Goal: Book appointment/travel/reservation

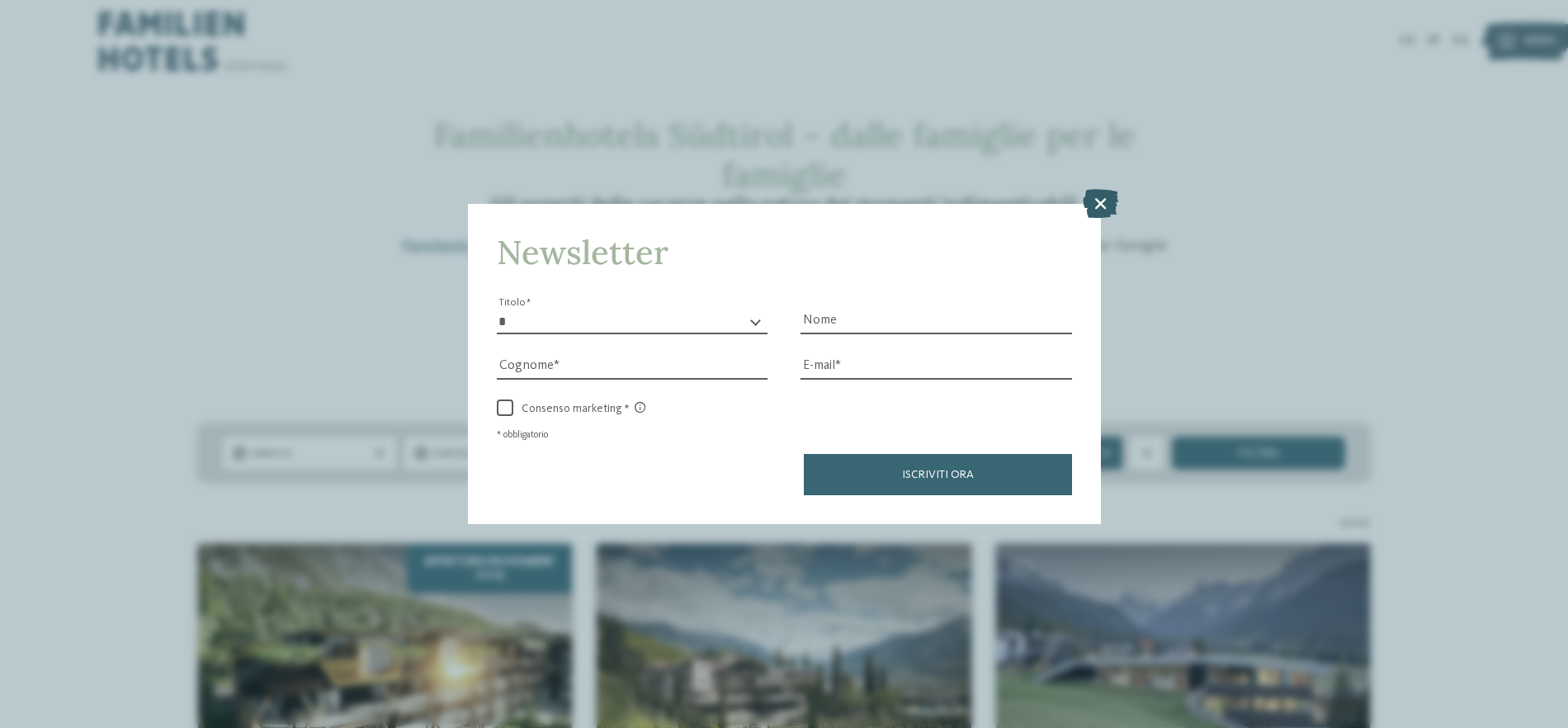
click at [1102, 206] on icon at bounding box center [1100, 203] width 36 height 29
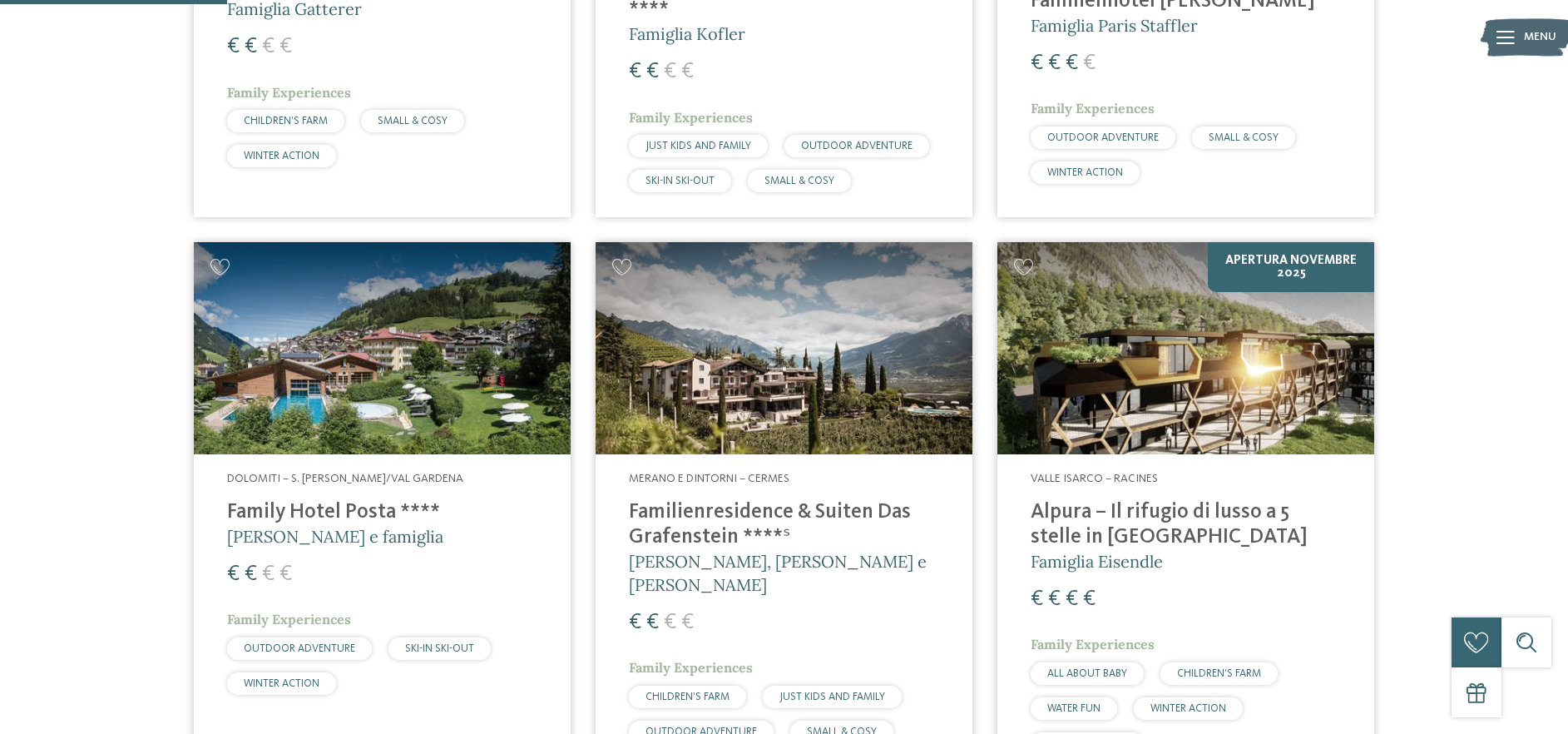
scroll to position [874, 0]
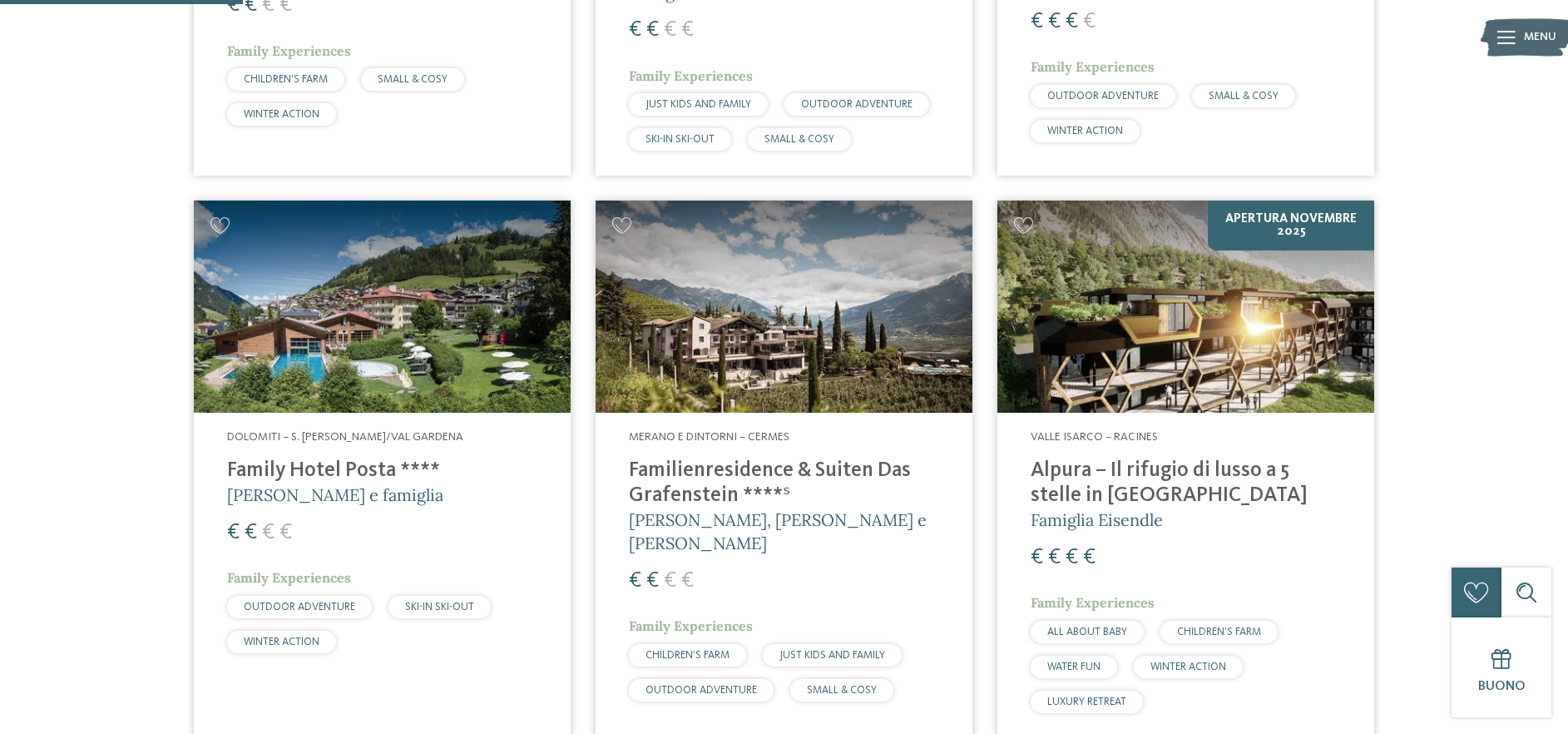
click at [690, 431] on span "Merano e dintorni – Cermes" at bounding box center [708, 437] width 160 height 12
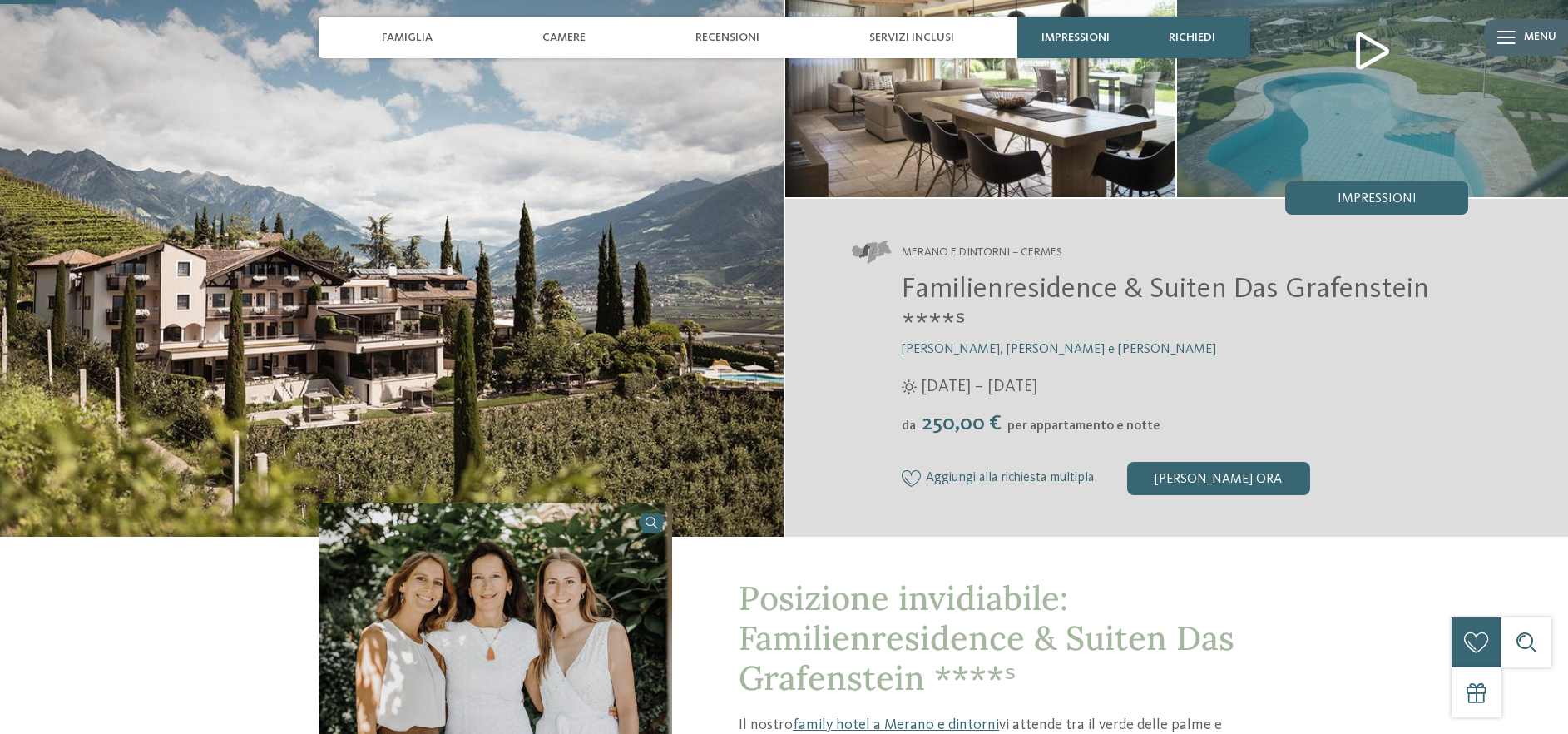
scroll to position [178, 0]
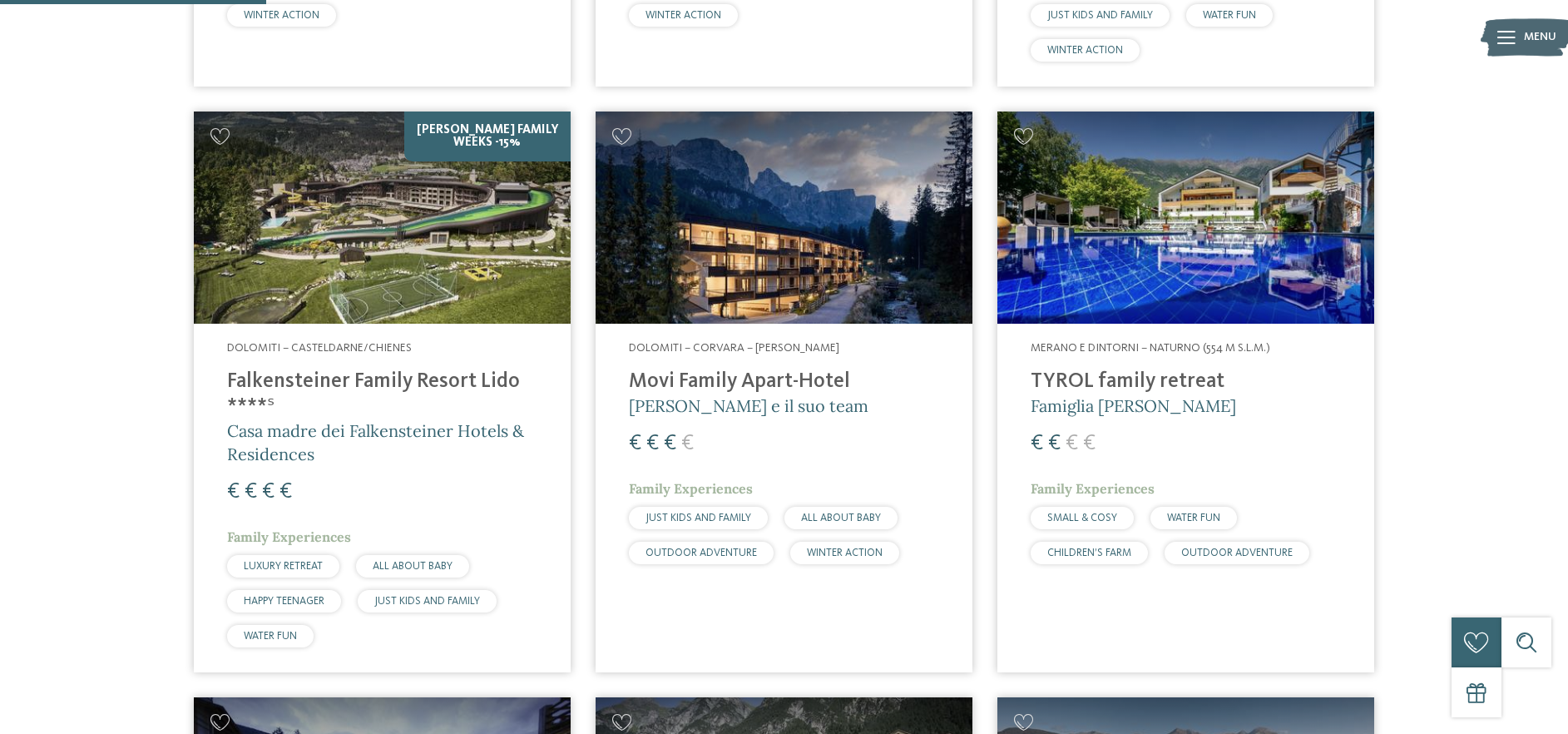
scroll to position [974, 0]
click at [713, 385] on h4 "Movi Family Apart-Hotel" at bounding box center [783, 381] width 310 height 25
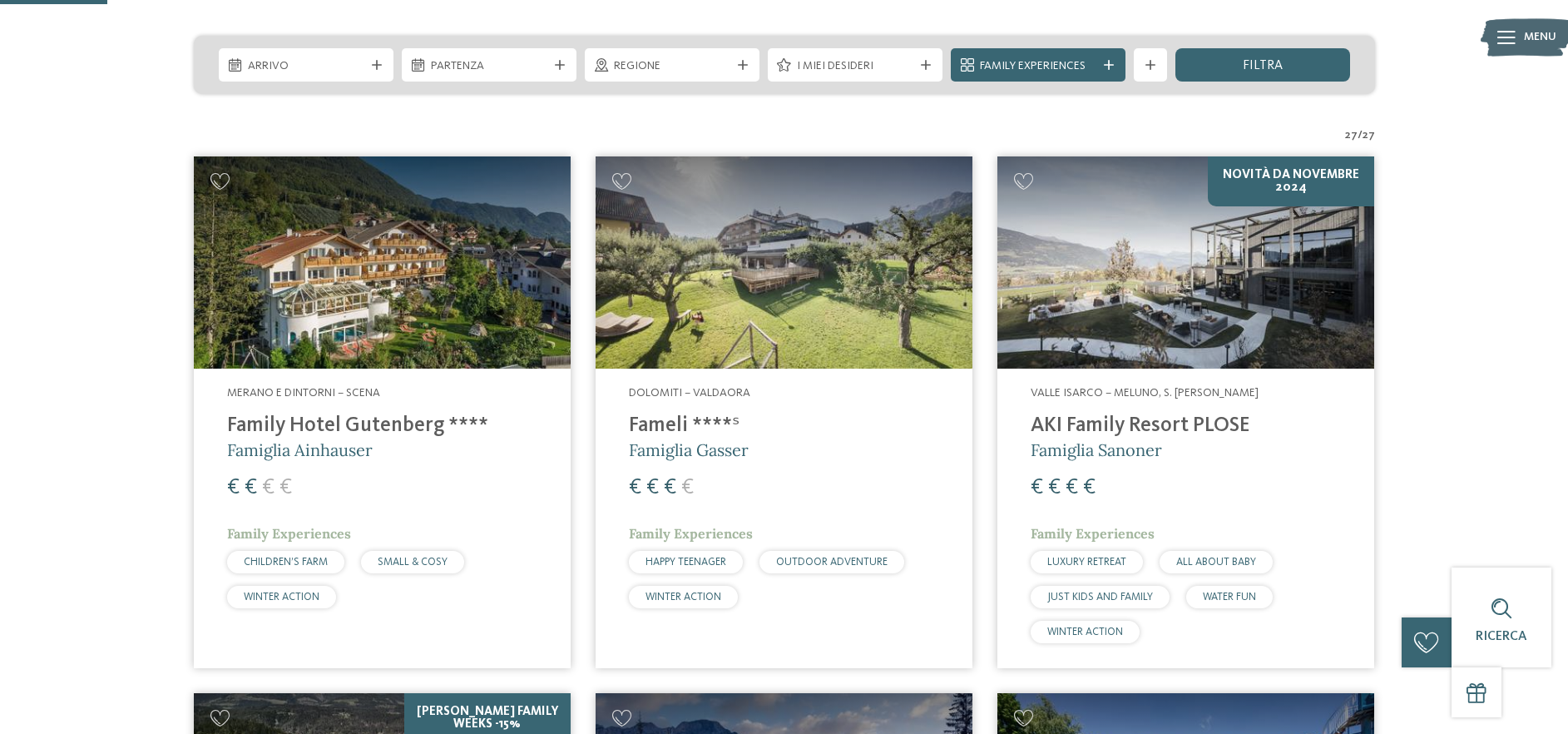
scroll to position [393, 0]
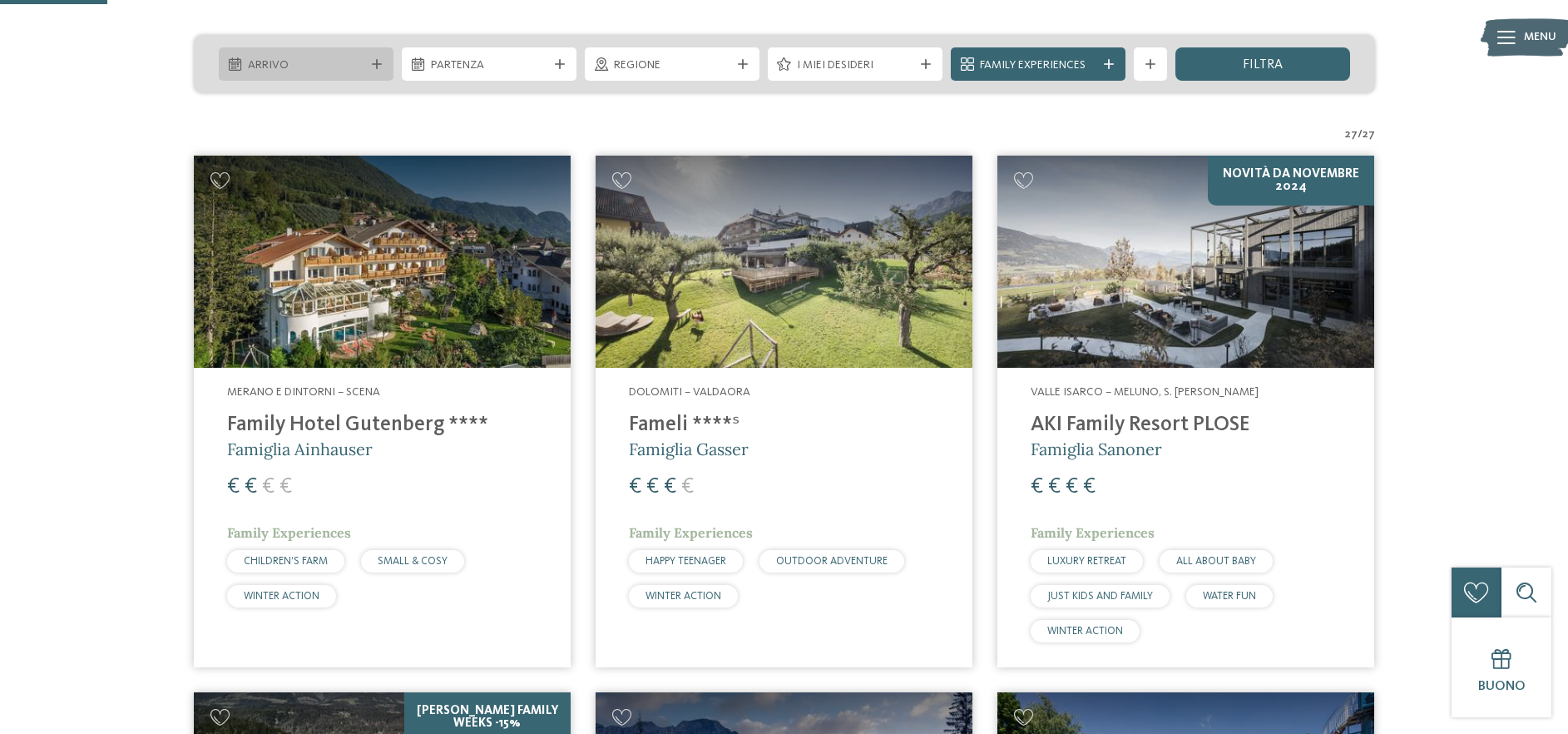
click at [235, 62] on icon at bounding box center [234, 64] width 13 height 13
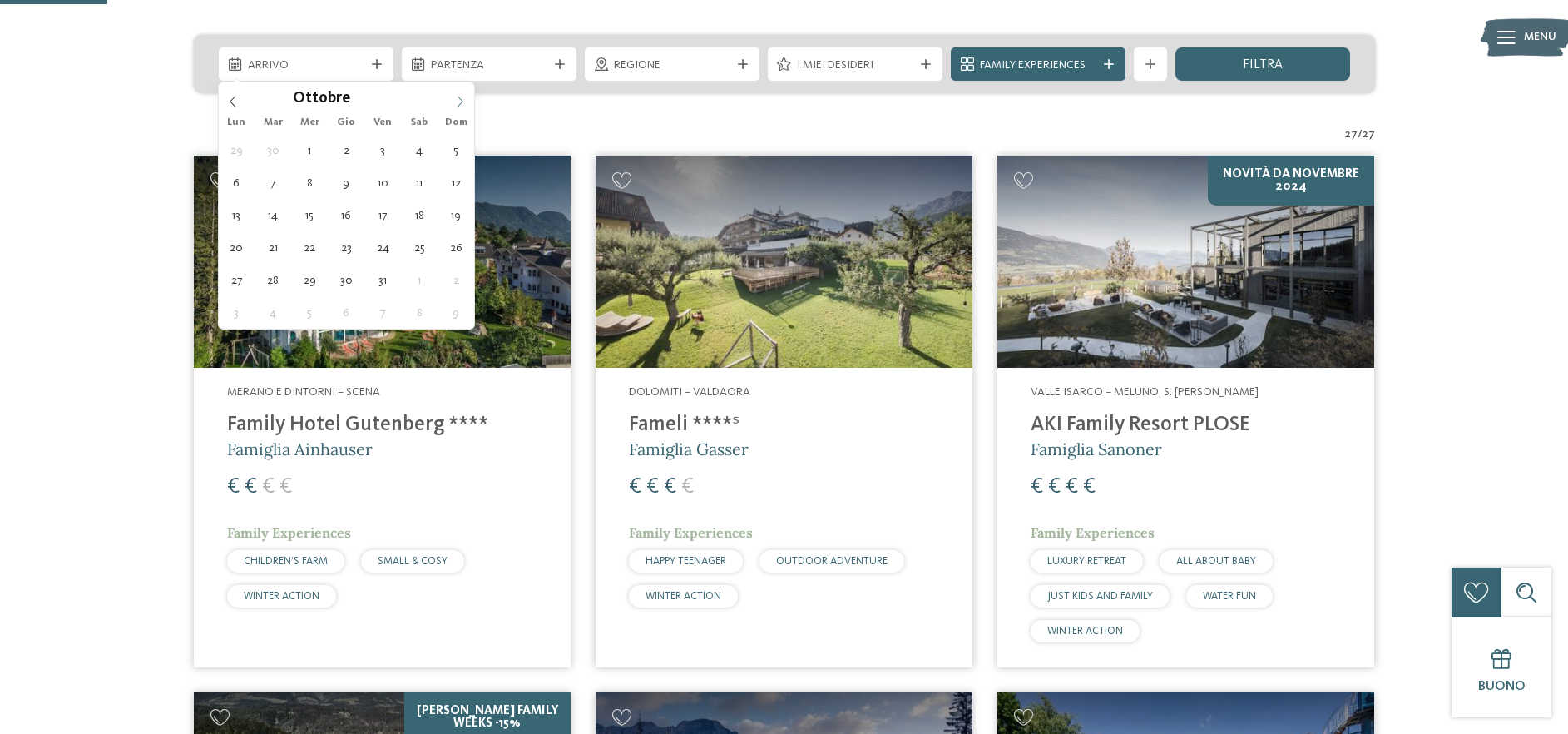
click at [455, 99] on icon at bounding box center [460, 102] width 12 height 12
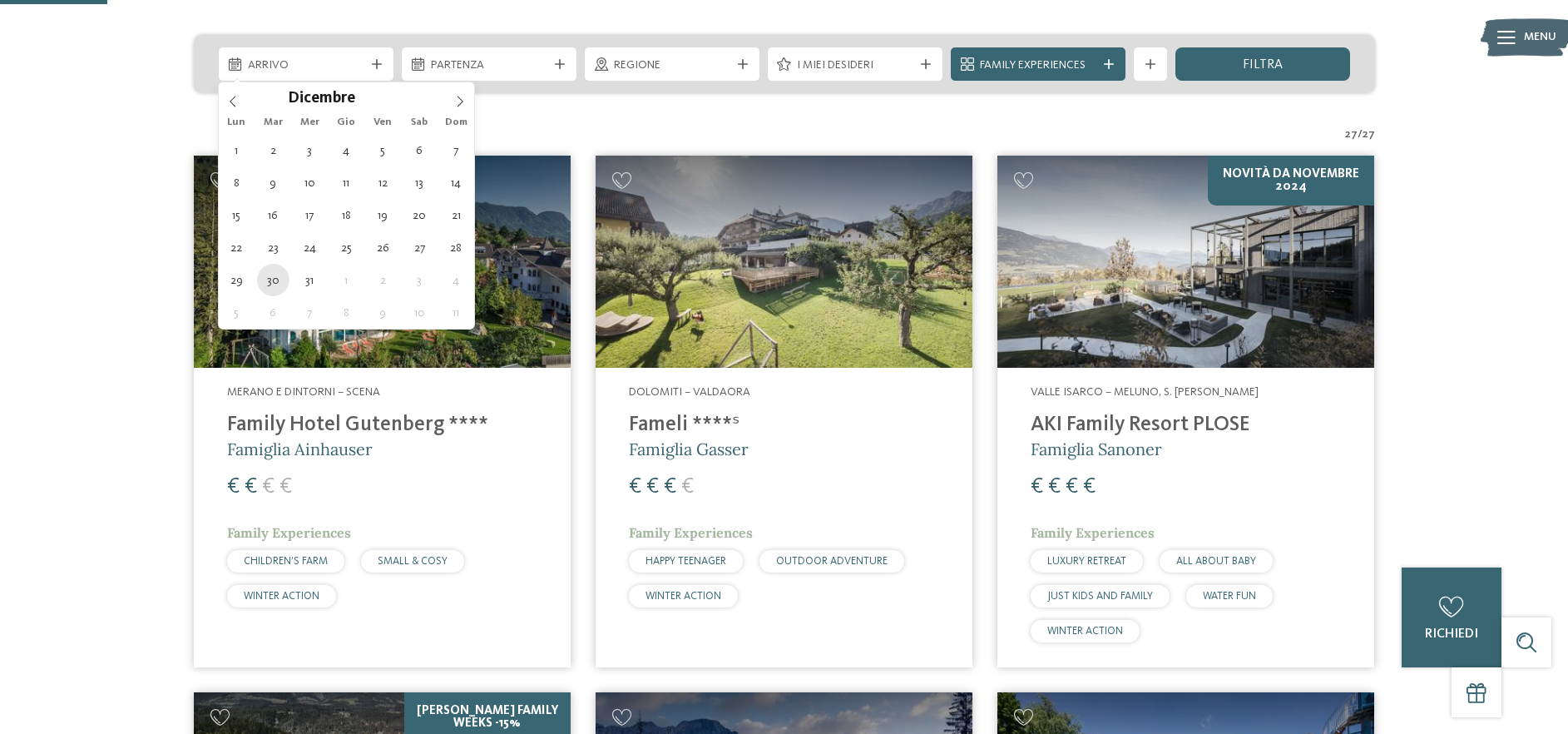
type div "30.12.2025"
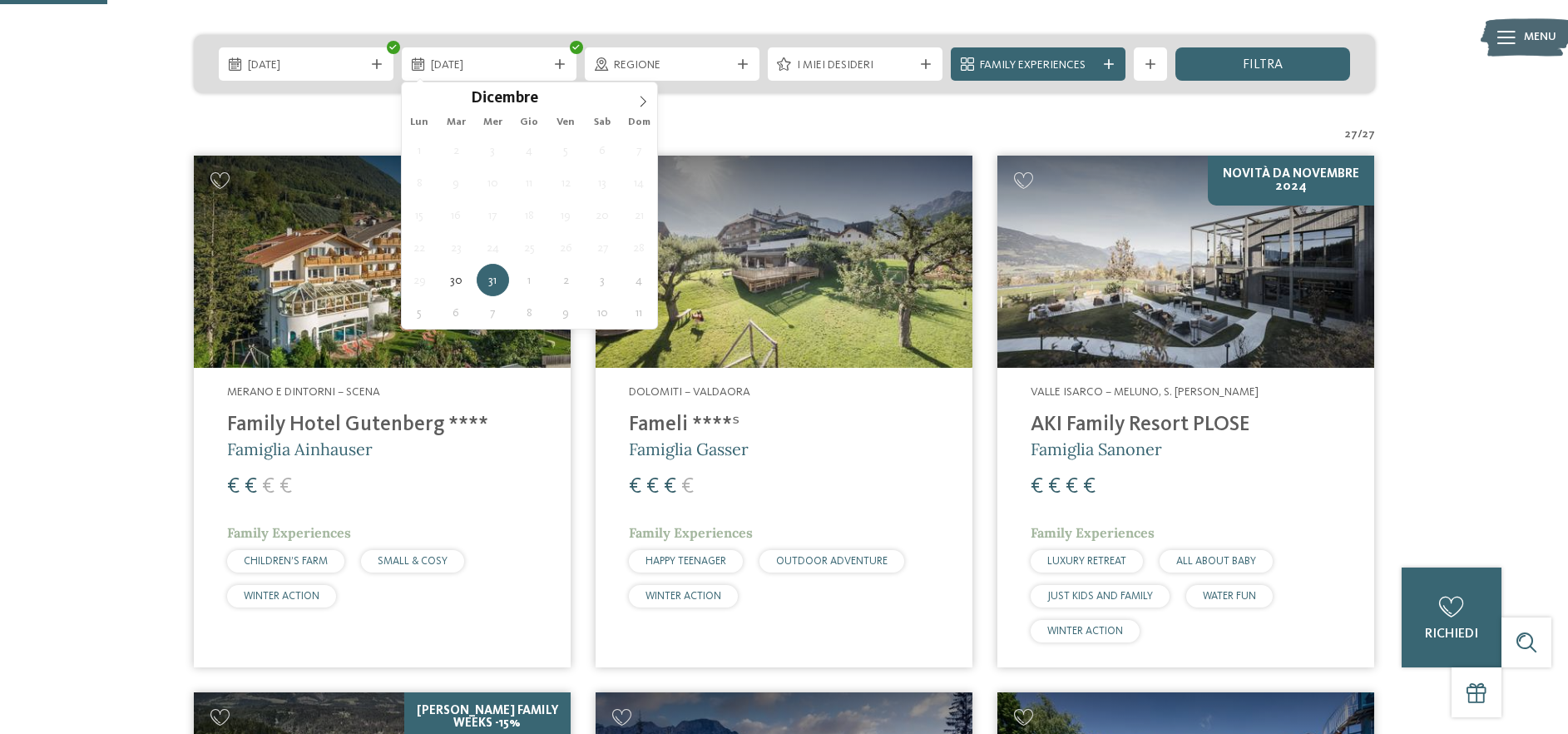
scroll to position [392, 0]
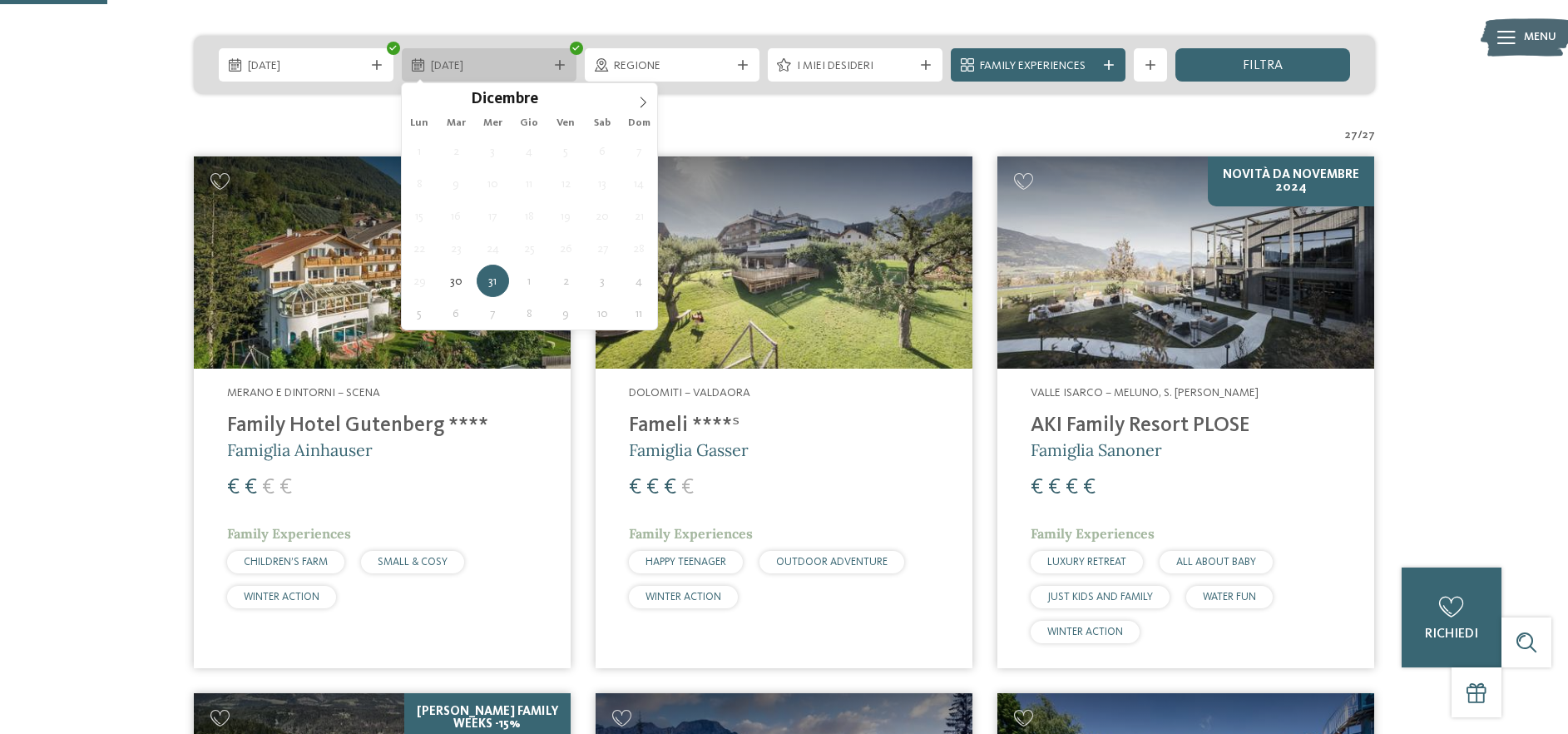
click at [420, 67] on icon at bounding box center [418, 65] width 13 height 13
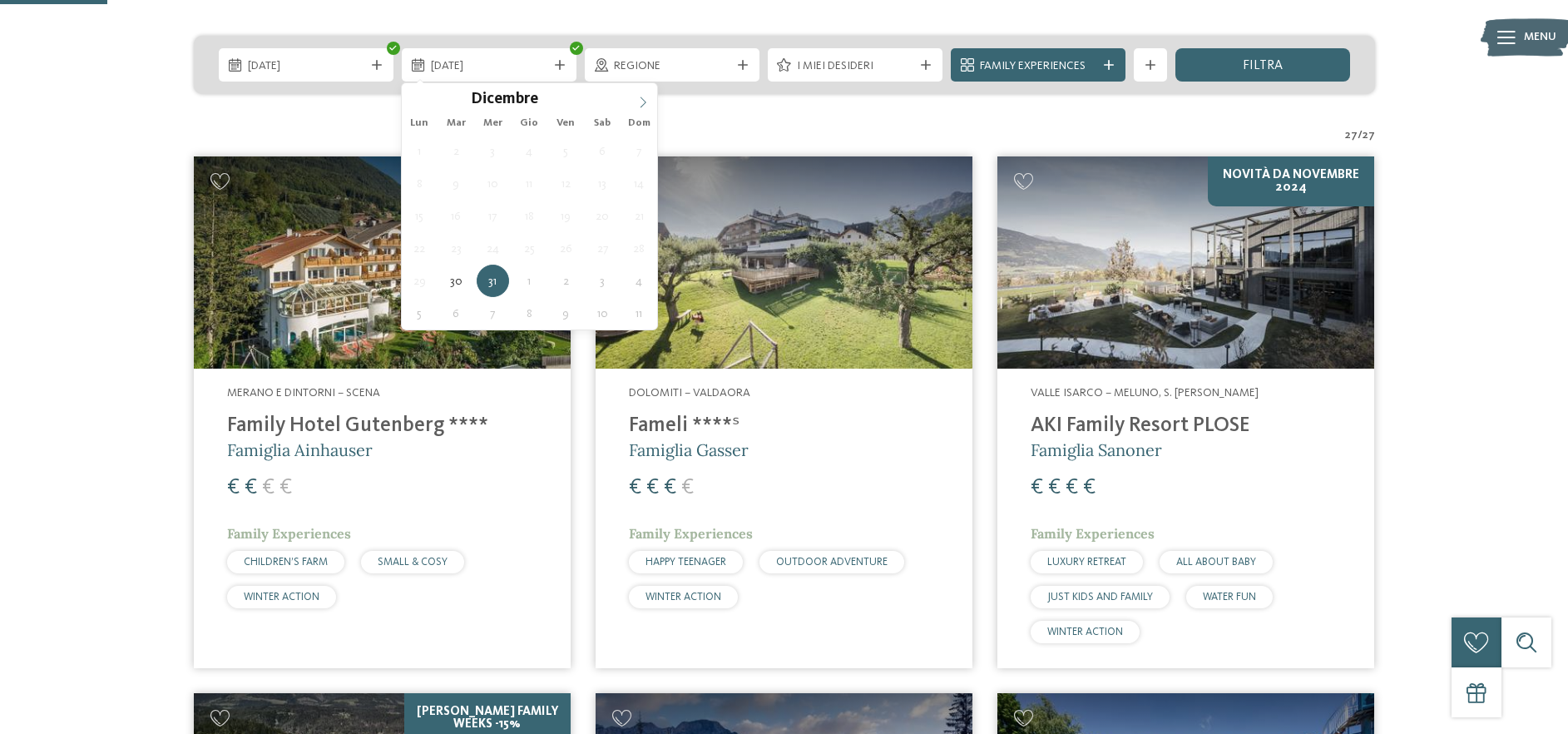
type input "****"
click at [645, 106] on icon at bounding box center [643, 103] width 12 height 12
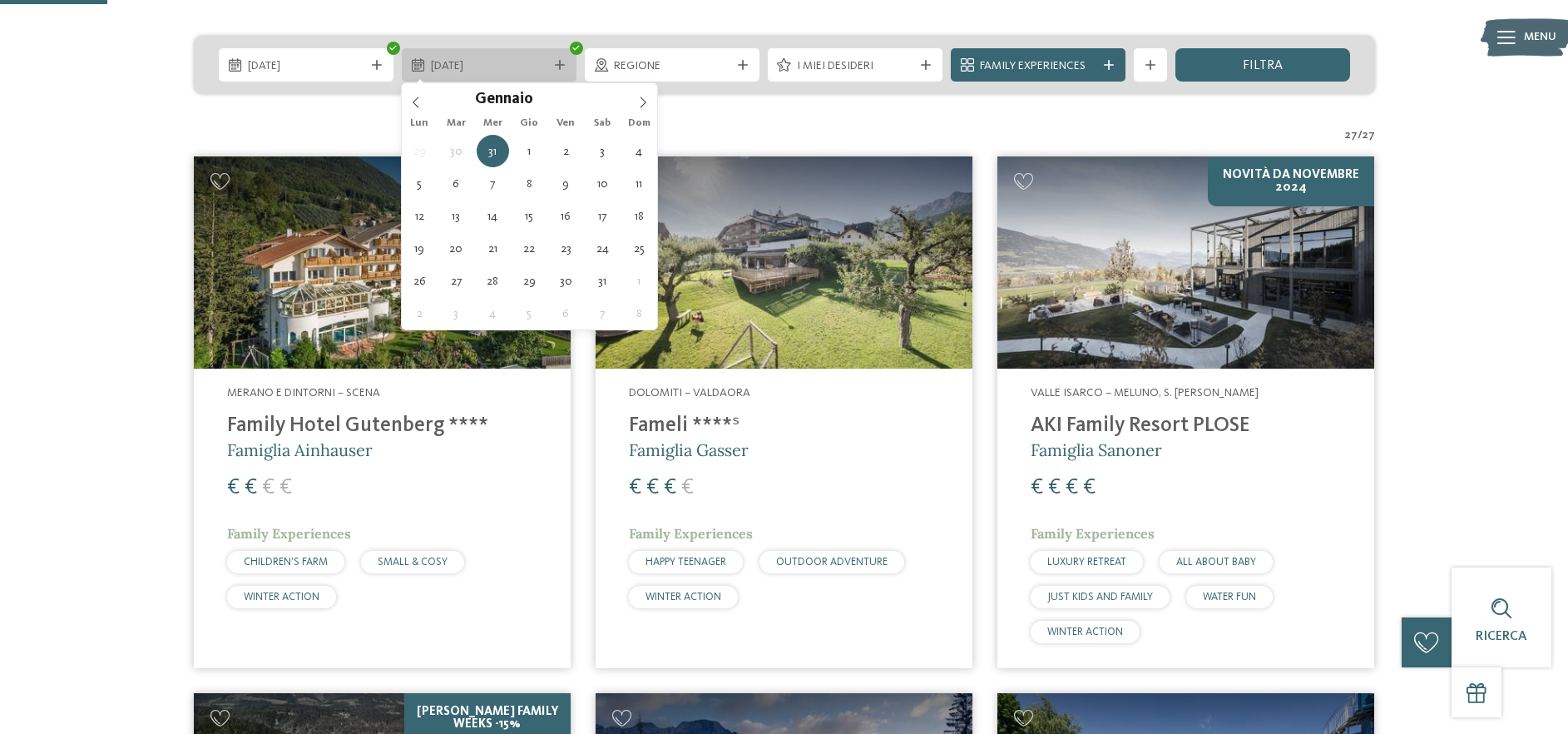
click at [429, 67] on div "31.12.2025" at bounding box center [489, 66] width 124 height 18
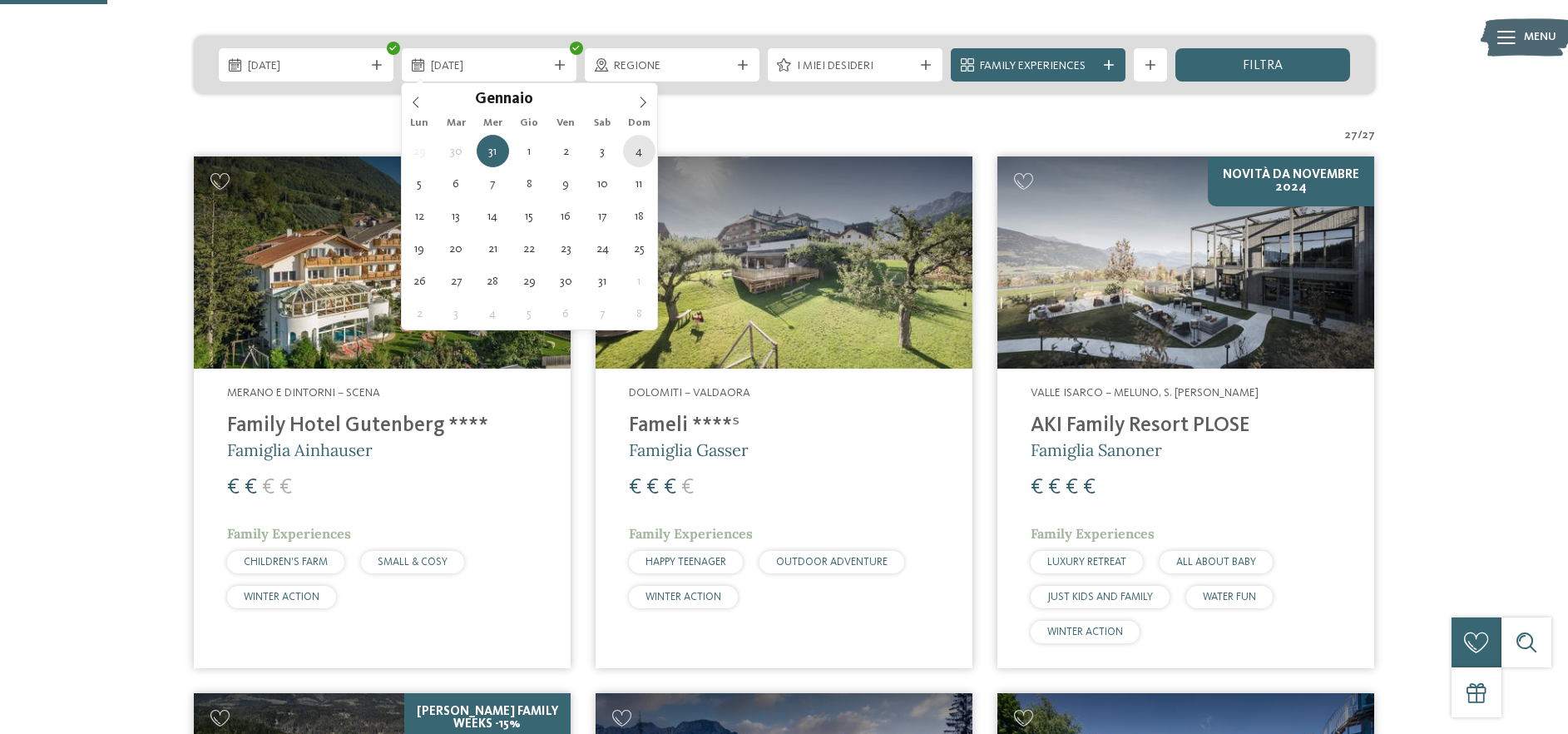
type div "04.01.2026"
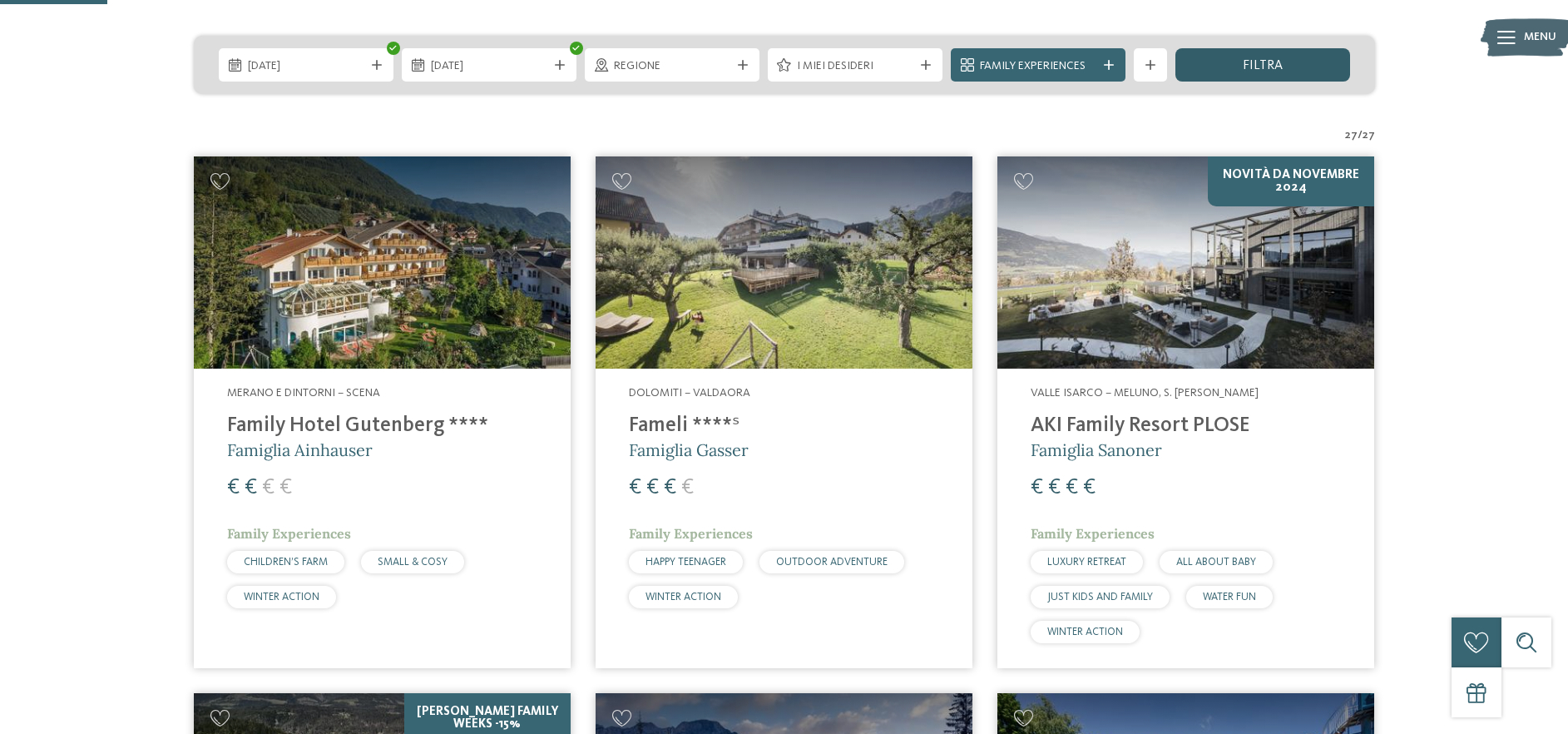
click at [1255, 66] on span "filtra" at bounding box center [1263, 66] width 40 height 13
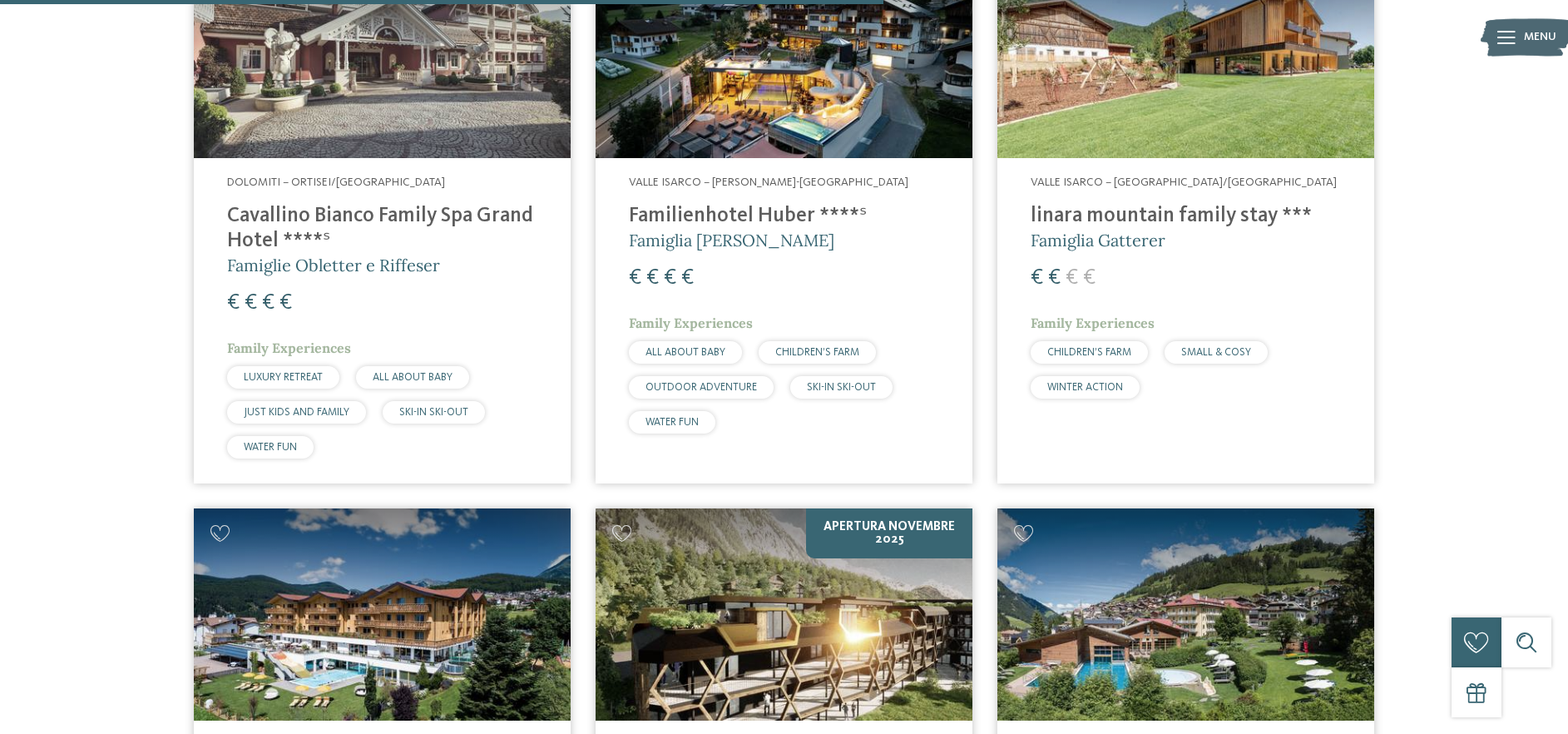
scroll to position [2252, 0]
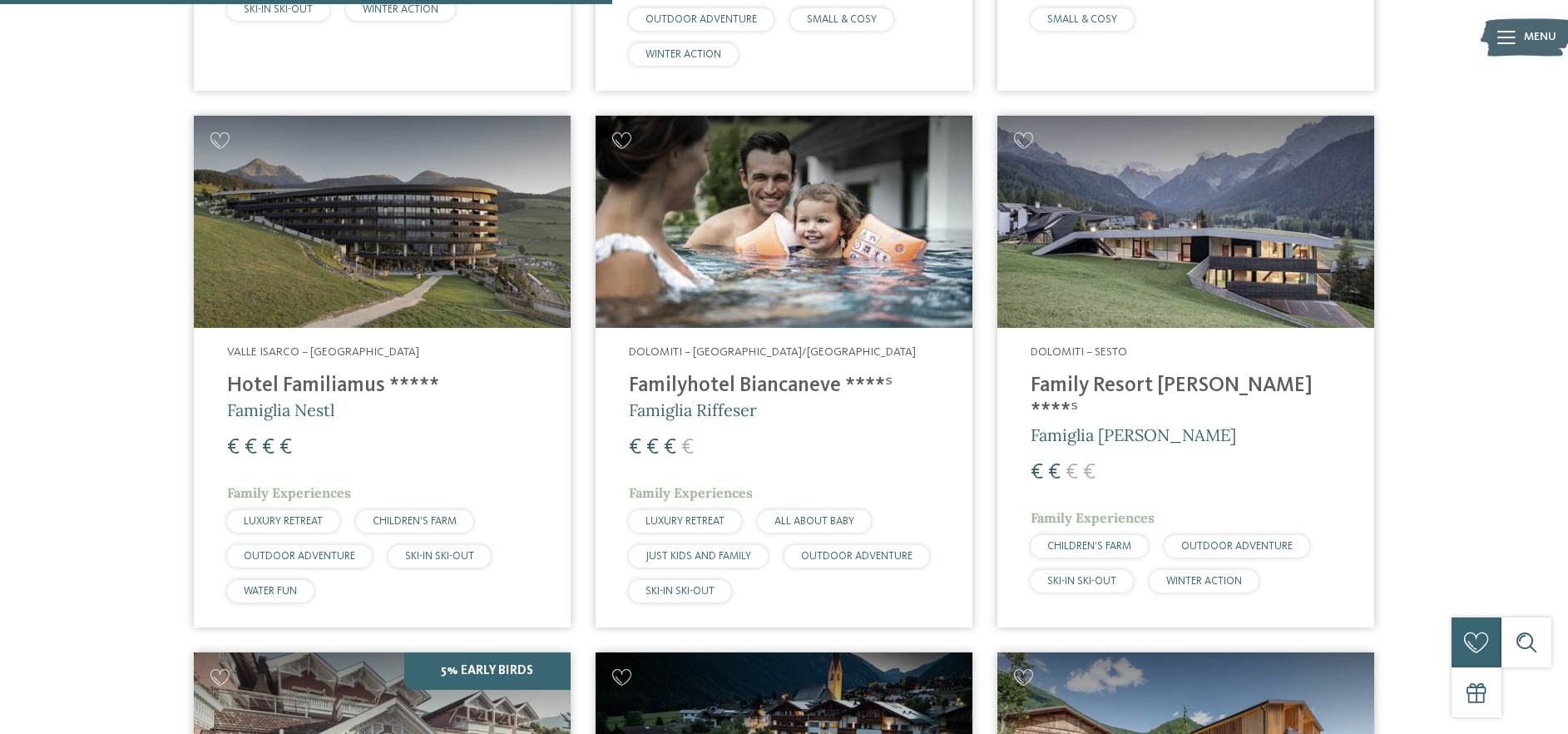
scroll to position [1637, 0]
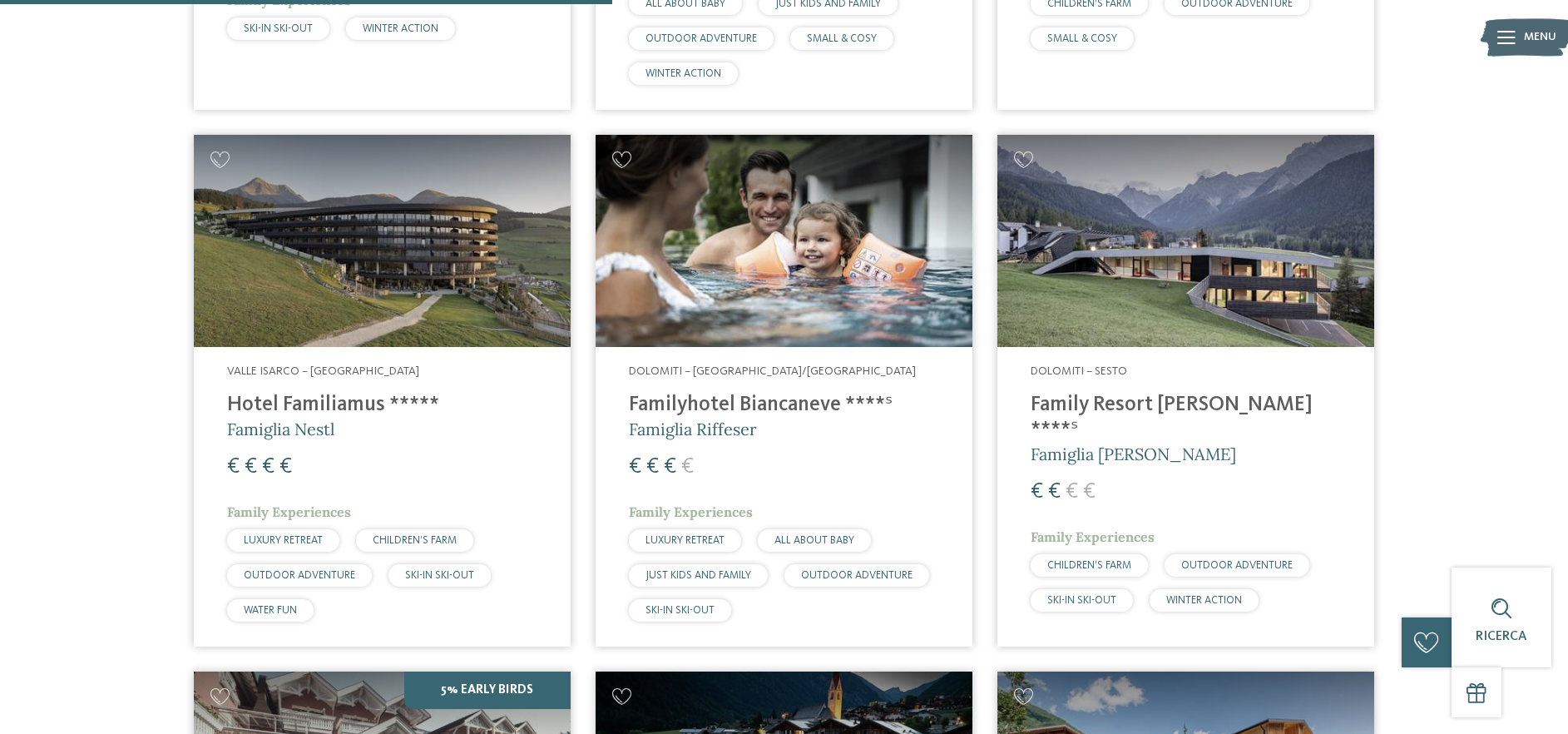
click at [724, 413] on h4 "Familyhotel Biancaneve ****ˢ" at bounding box center [783, 405] width 310 height 25
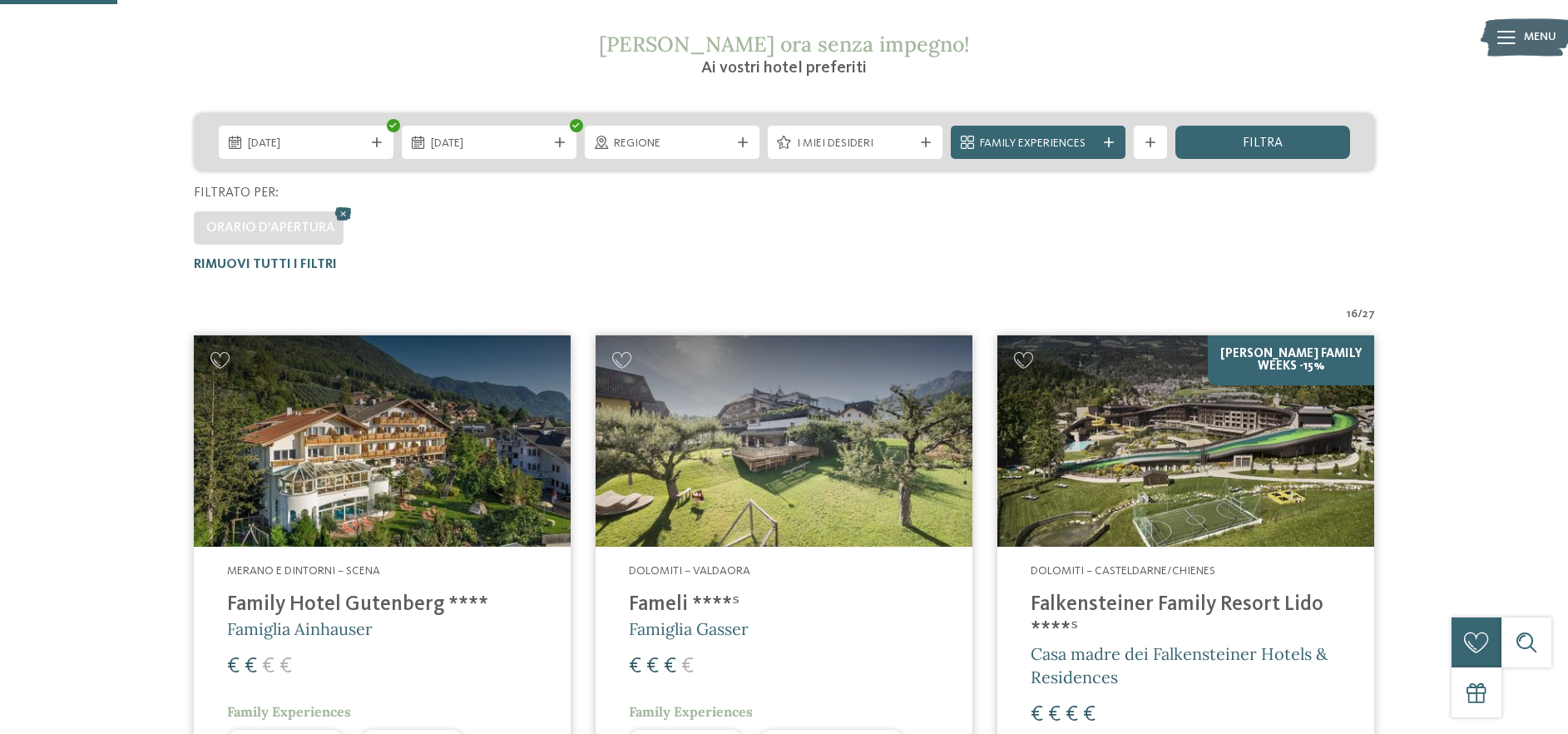
scroll to position [0, 0]
